Goal: Navigation & Orientation: Find specific page/section

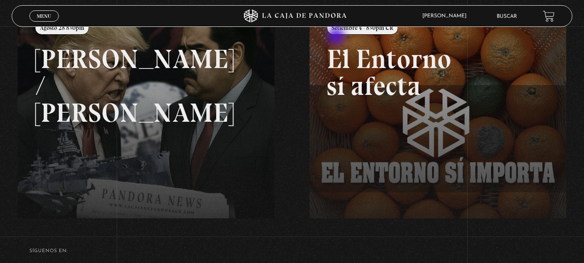
scroll to position [124, 0]
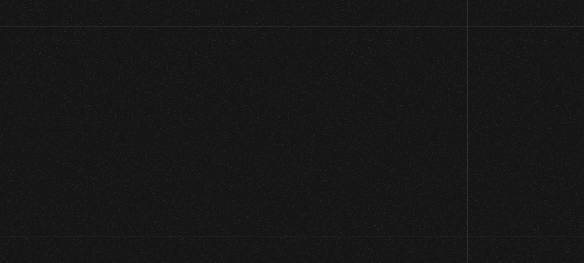
scroll to position [124, 0]
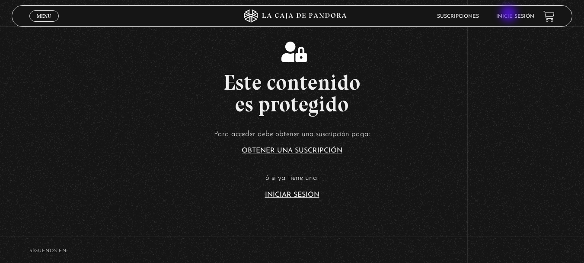
click at [510, 14] on link "Inicie sesión" at bounding box center [516, 16] width 38 height 5
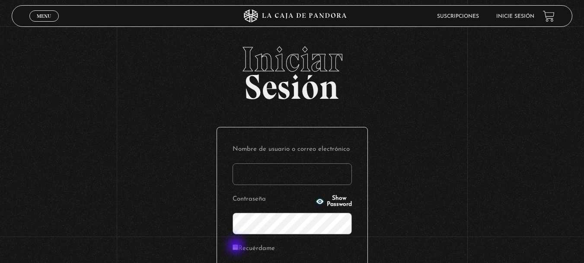
type input "laura0521"
click at [237, 246] on input "Recuérdame" at bounding box center [236, 247] width 6 height 6
checkbox input "true"
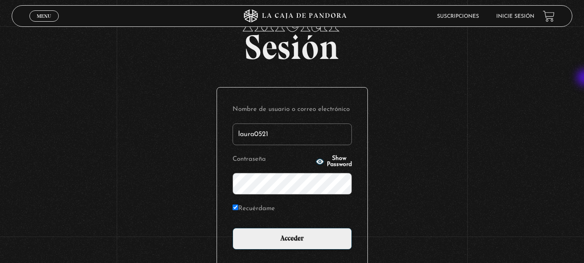
scroll to position [53, 0]
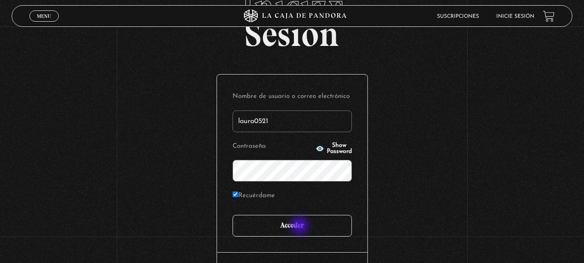
click at [301, 226] on input "Acceder" at bounding box center [292, 226] width 119 height 22
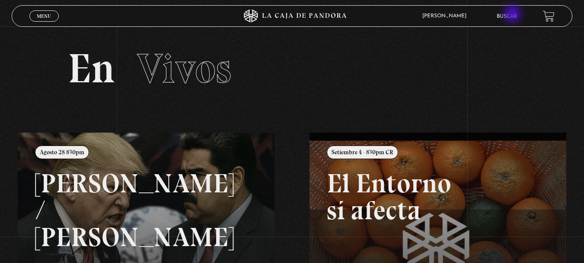
click at [514, 15] on link "Buscar" at bounding box center [507, 16] width 20 height 5
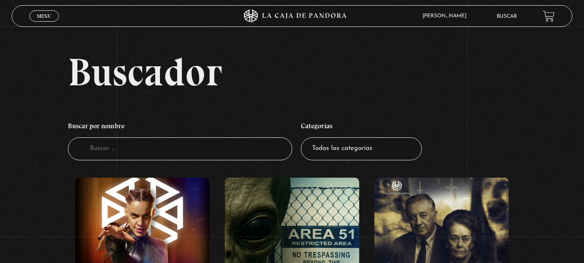
drag, startPoint x: 587, startPoint y: 8, endPoint x: 590, endPoint y: -32, distance: 40.4
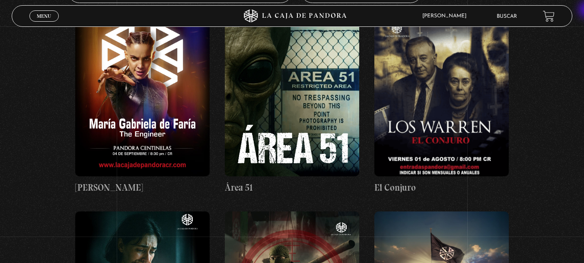
scroll to position [236, 0]
